Goal: Task Accomplishment & Management: Use online tool/utility

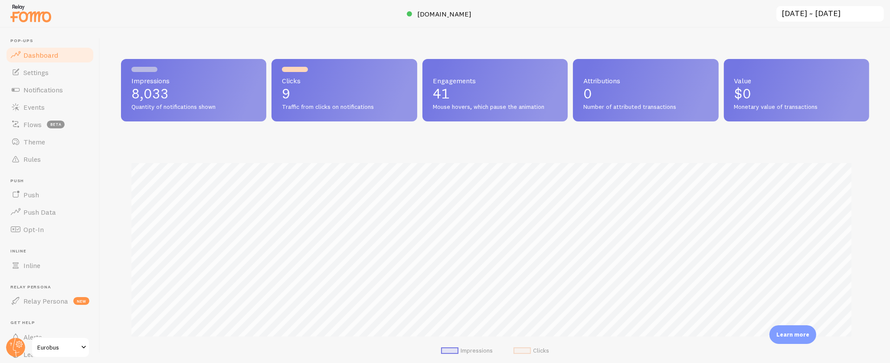
scroll to position [433601, 433088]
click at [40, 105] on span "Events" at bounding box center [33, 107] width 21 height 9
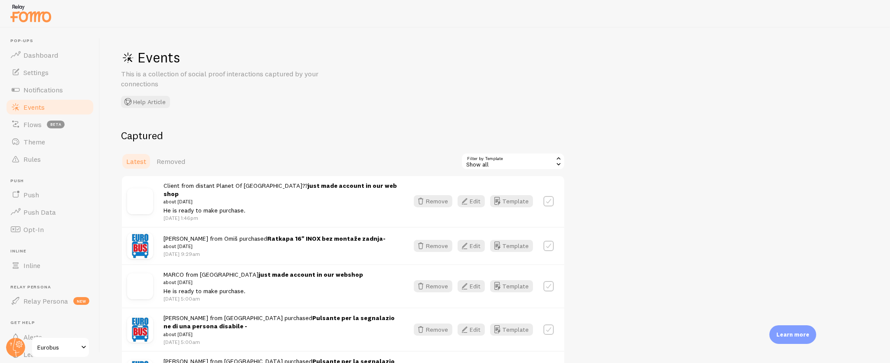
click at [500, 159] on div "Show all" at bounding box center [513, 161] width 104 height 17
click at [507, 193] on li "PrestaShop Order" at bounding box center [513, 197] width 102 height 13
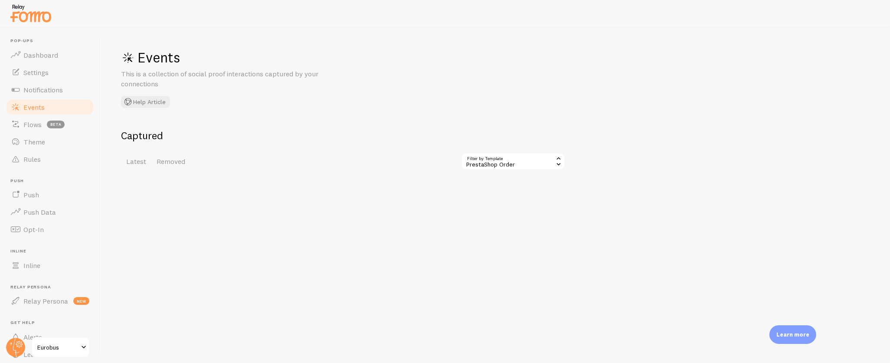
click at [469, 160] on div "PrestaShop Order" at bounding box center [513, 161] width 104 height 17
click at [502, 208] on li "PrestaShop Sign Up" at bounding box center [513, 210] width 102 height 13
click at [502, 161] on div "PrestaShop Sign Up" at bounding box center [513, 161] width 104 height 17
click at [498, 220] on li "WooCommerce Order (WooCommerce)" at bounding box center [513, 227] width 102 height 20
click at [502, 161] on div "WooCommerce Order (WooCommerce)" at bounding box center [507, 161] width 116 height 17
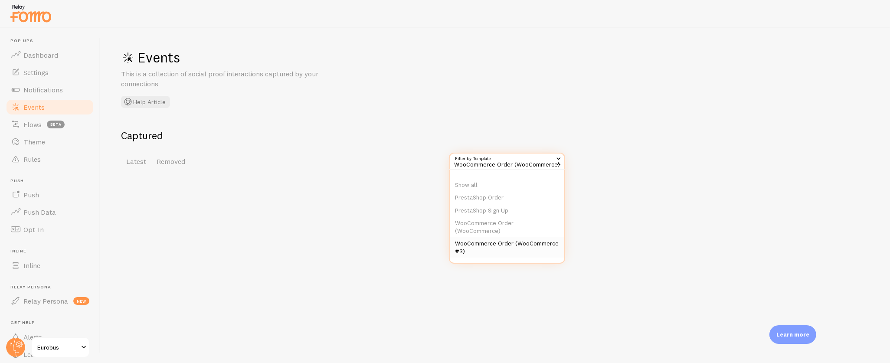
click at [505, 249] on li "WooCommerce Order (WooCommerce #3)" at bounding box center [507, 247] width 115 height 20
click at [43, 90] on span "Notifications" at bounding box center [42, 89] width 39 height 9
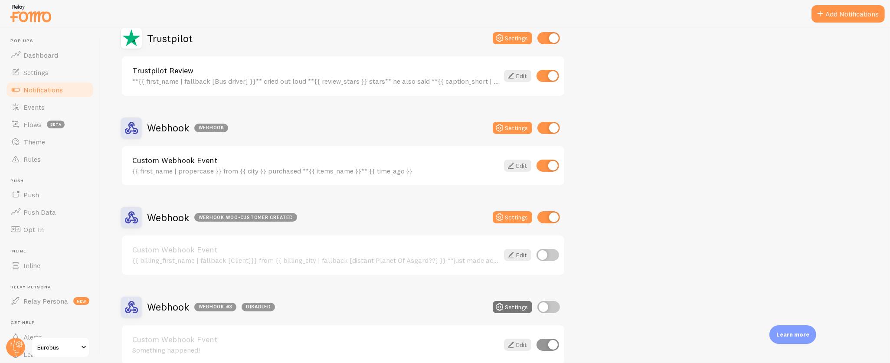
scroll to position [1137, 0]
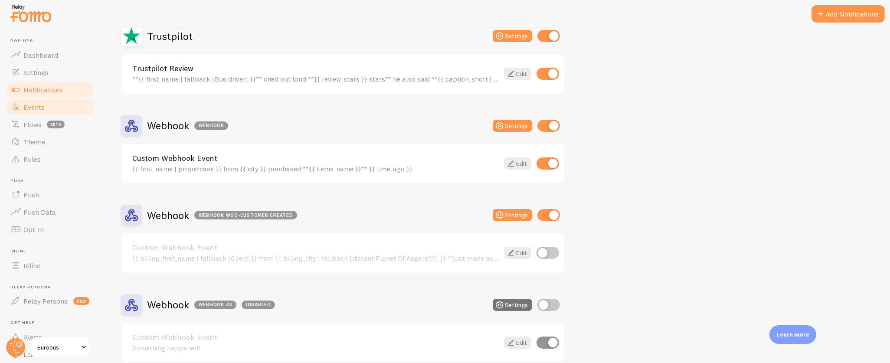
click at [51, 107] on link "Events" at bounding box center [49, 106] width 89 height 17
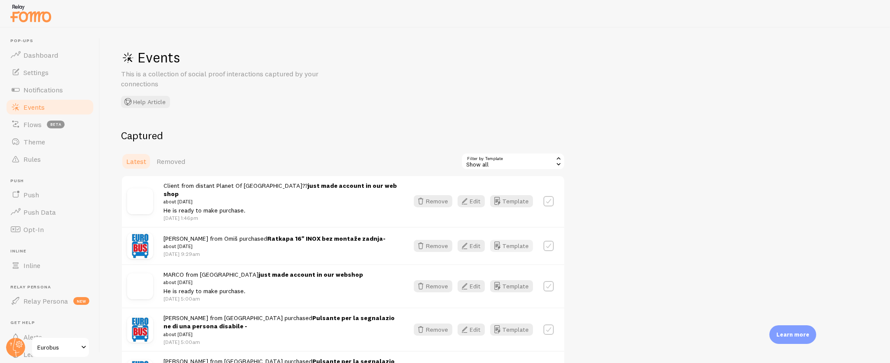
click at [515, 240] on button "Template" at bounding box center [511, 246] width 43 height 12
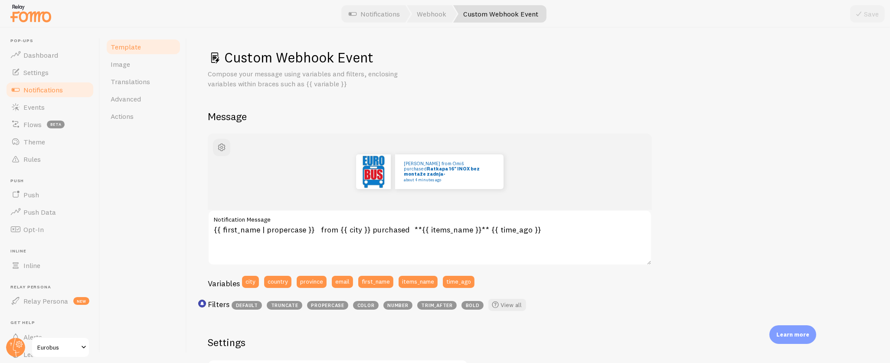
click at [39, 91] on span "Notifications" at bounding box center [42, 89] width 39 height 9
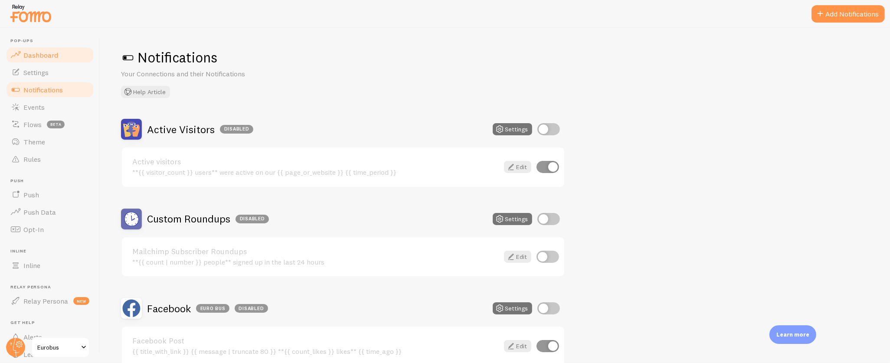
click at [49, 54] on span "Dashboard" at bounding box center [40, 55] width 35 height 9
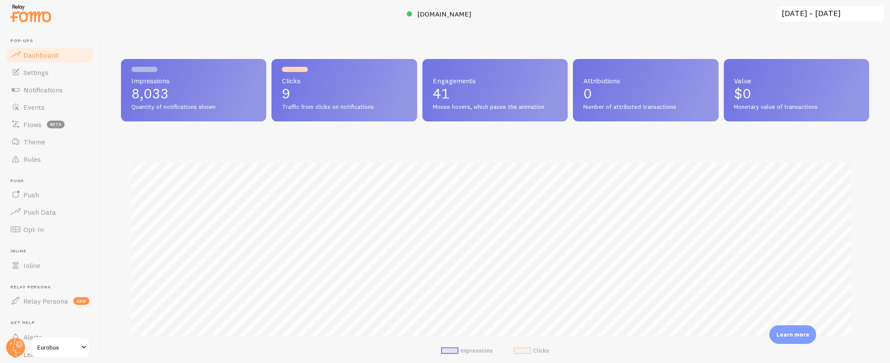
scroll to position [2, 0]
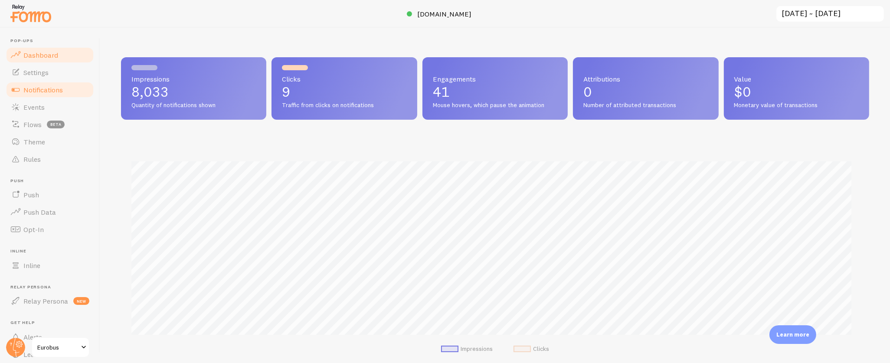
click at [45, 92] on span "Notifications" at bounding box center [42, 89] width 39 height 9
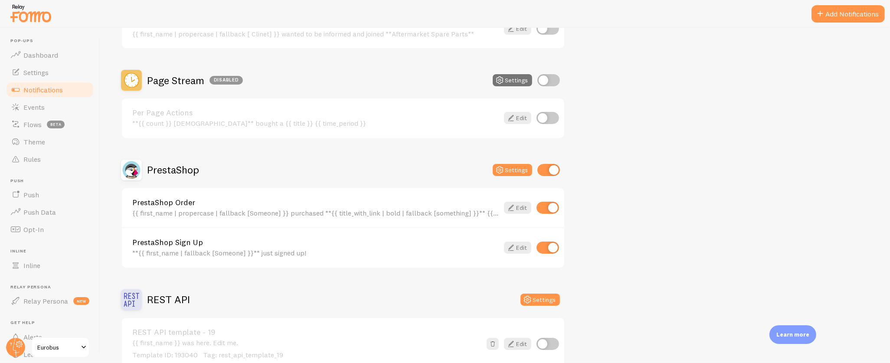
scroll to position [645, 0]
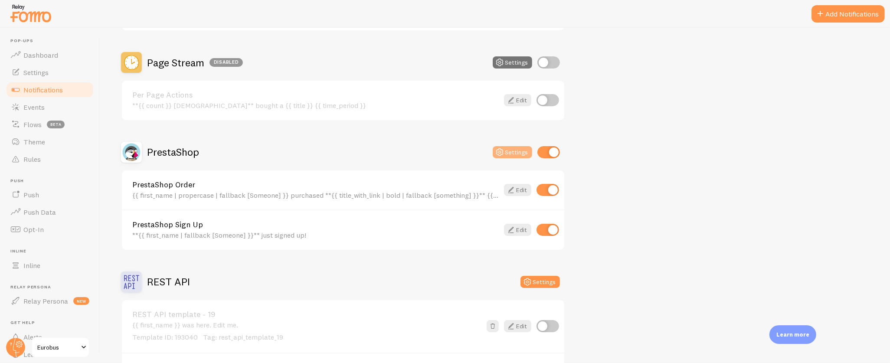
click at [524, 146] on button "Settings" at bounding box center [512, 152] width 39 height 12
